Goal: Navigation & Orientation: Find specific page/section

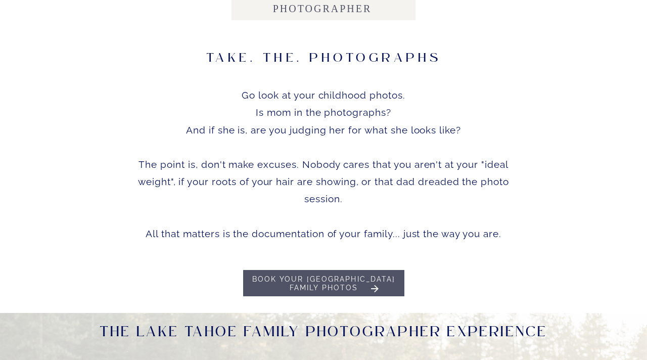
scroll to position [404, 0]
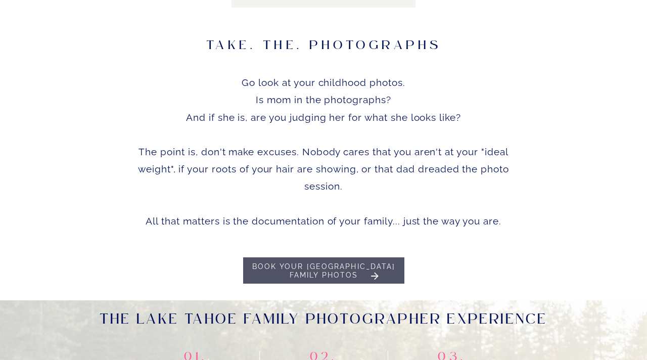
click at [343, 270] on h1 "Book your Lake Tahoe Family Photos" at bounding box center [323, 272] width 159 height 21
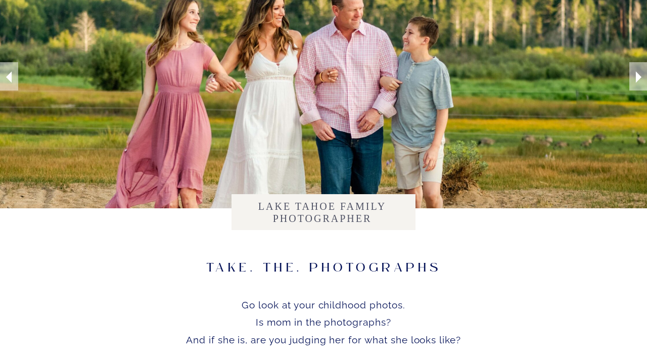
scroll to position [0, 0]
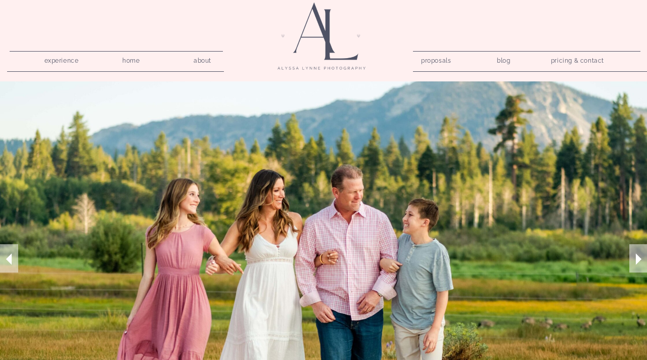
click at [202, 62] on nav "about" at bounding box center [202, 59] width 29 height 10
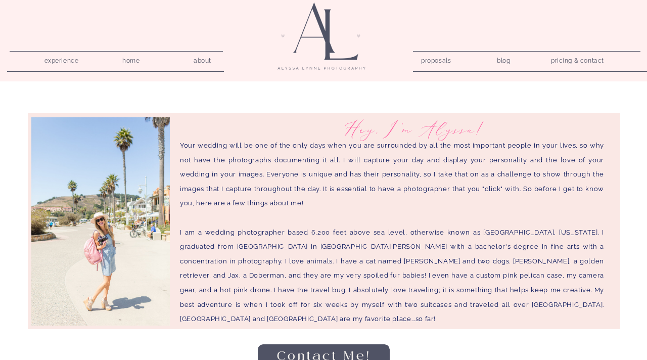
click at [587, 59] on nav "pricing & contact" at bounding box center [577, 61] width 61 height 14
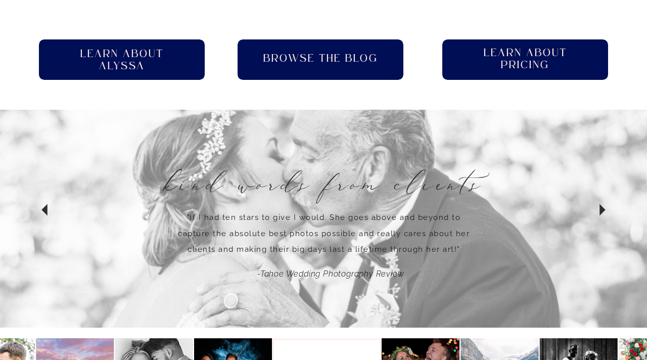
scroll to position [728, 0]
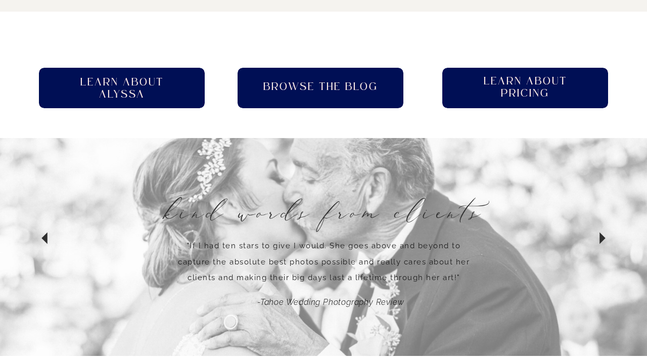
click at [324, 95] on div at bounding box center [321, 88] width 166 height 40
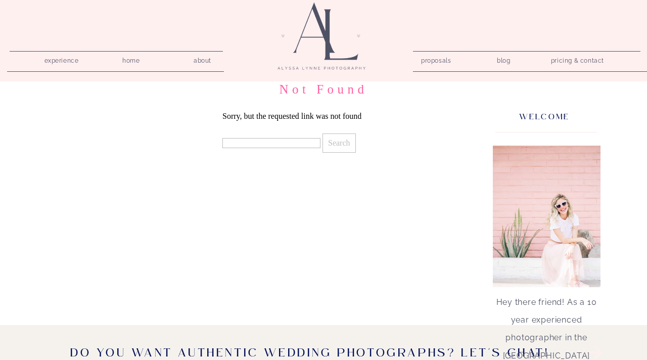
click at [432, 64] on nav "proposals" at bounding box center [435, 59] width 29 height 10
